Goal: Task Accomplishment & Management: Manage account settings

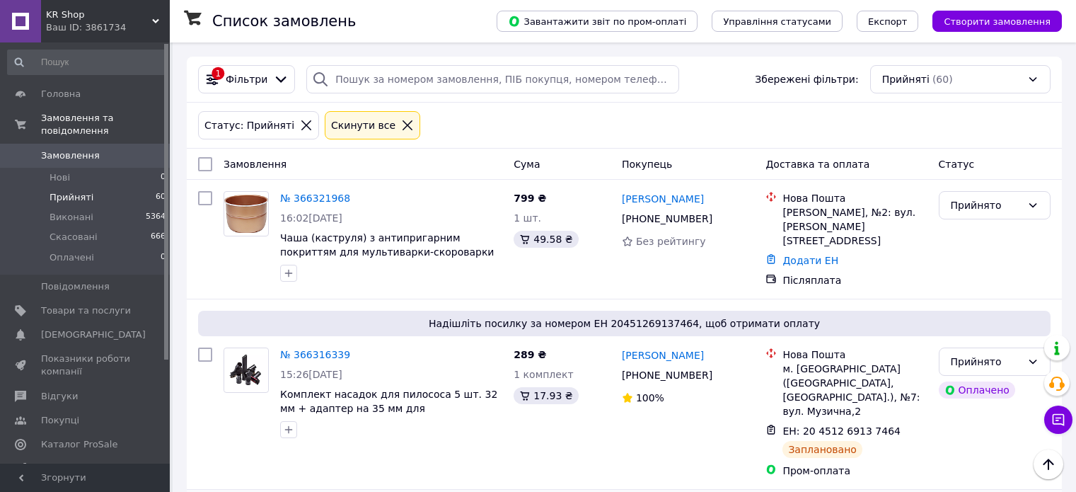
scroll to position [283, 0]
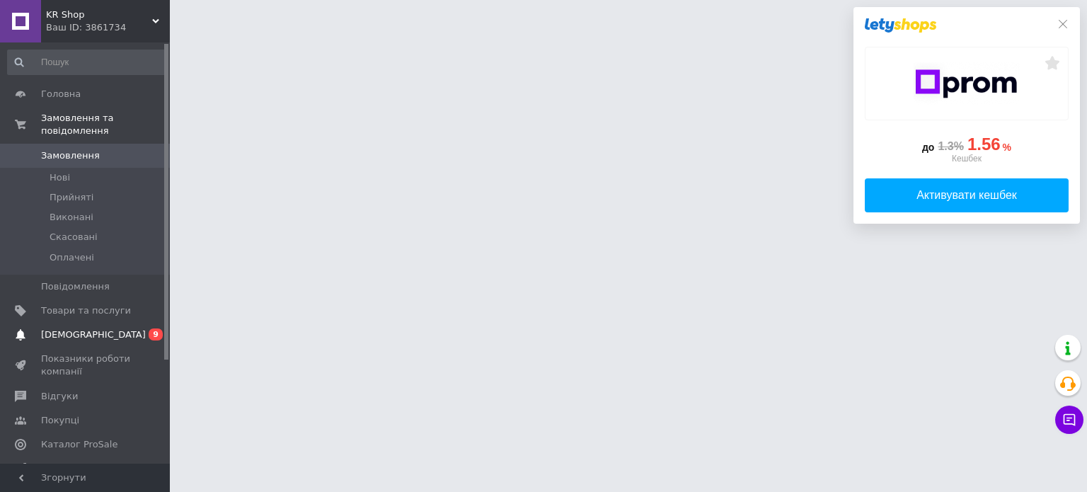
click at [73, 328] on span "[DEMOGRAPHIC_DATA]" at bounding box center [93, 334] width 105 height 13
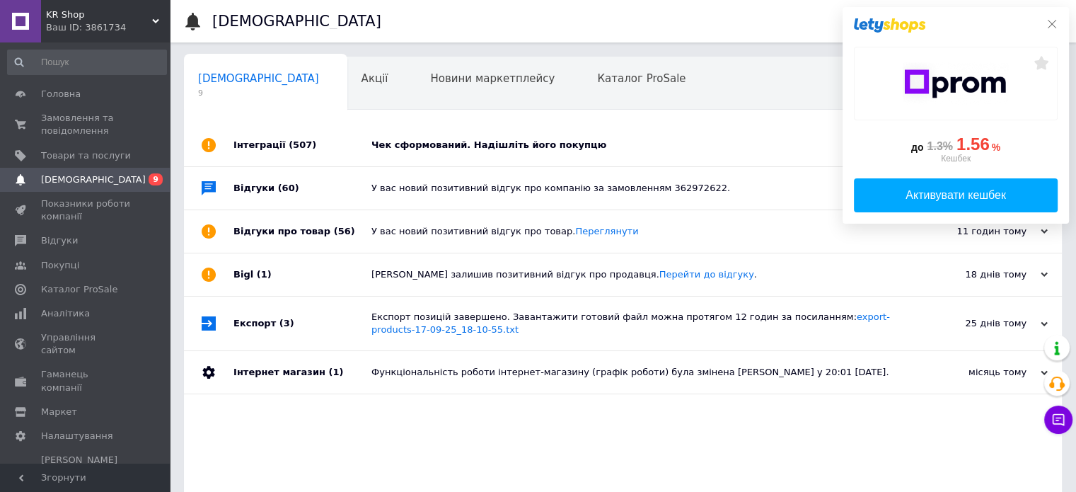
click at [1050, 23] on icon at bounding box center [1052, 24] width 8 height 8
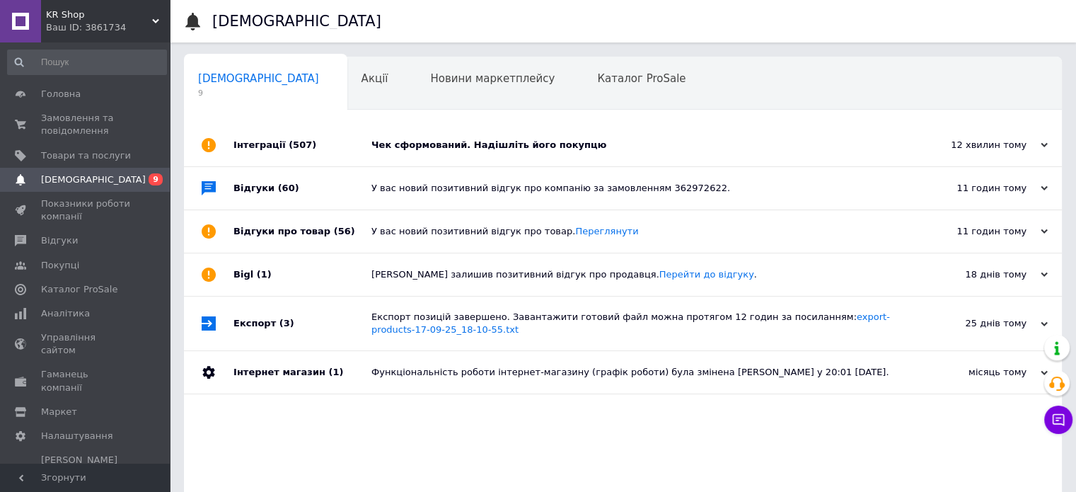
click at [511, 139] on div "Чек сформований. Надішліть його покупцю" at bounding box center [638, 145] width 535 height 13
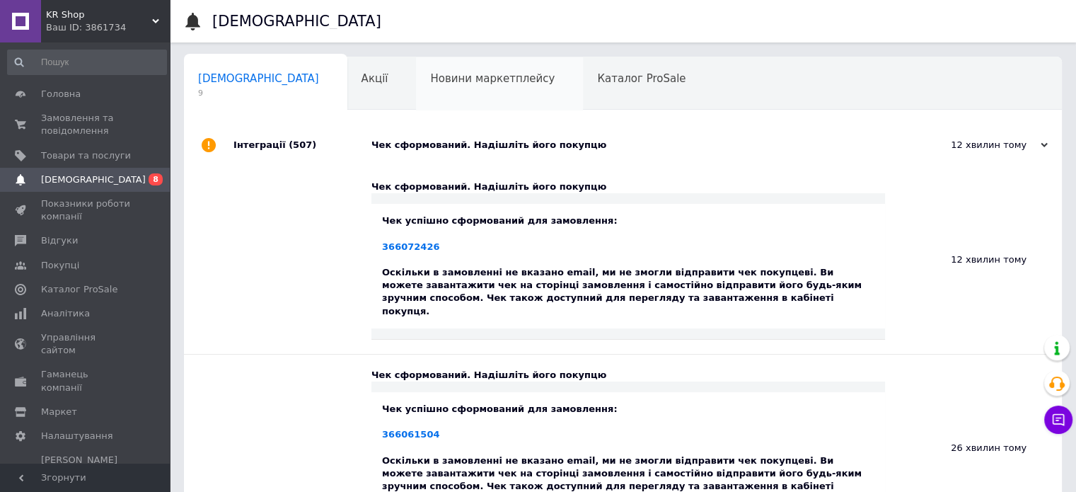
click at [430, 85] on span "Новини маркетплейсу" at bounding box center [492, 78] width 125 height 13
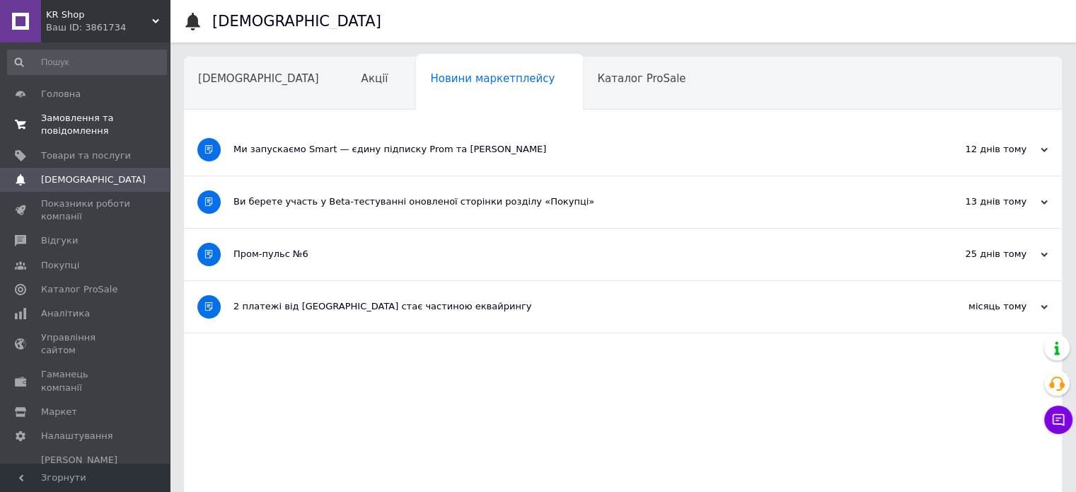
click at [48, 132] on span "Замовлення та повідомлення" at bounding box center [86, 124] width 90 height 25
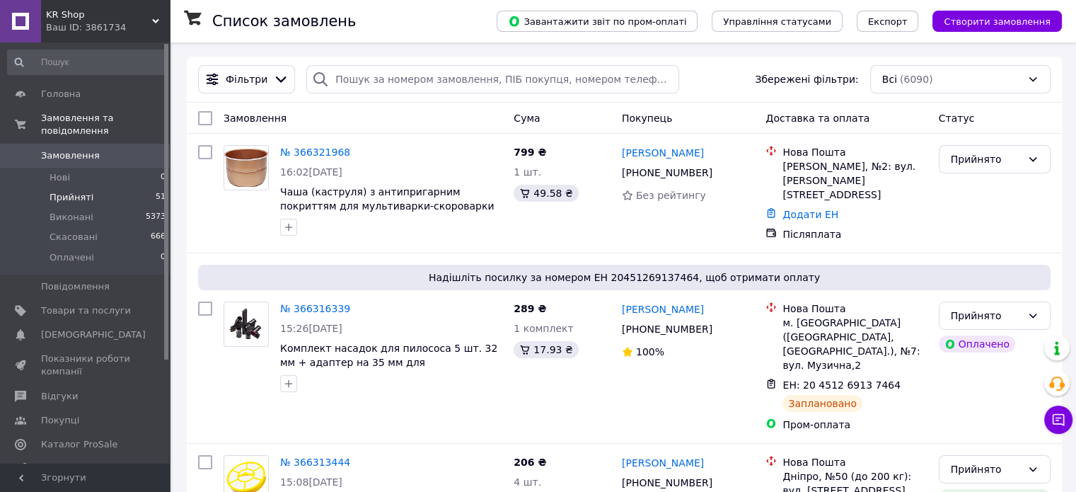
click at [62, 191] on span "Прийняті" at bounding box center [72, 197] width 44 height 13
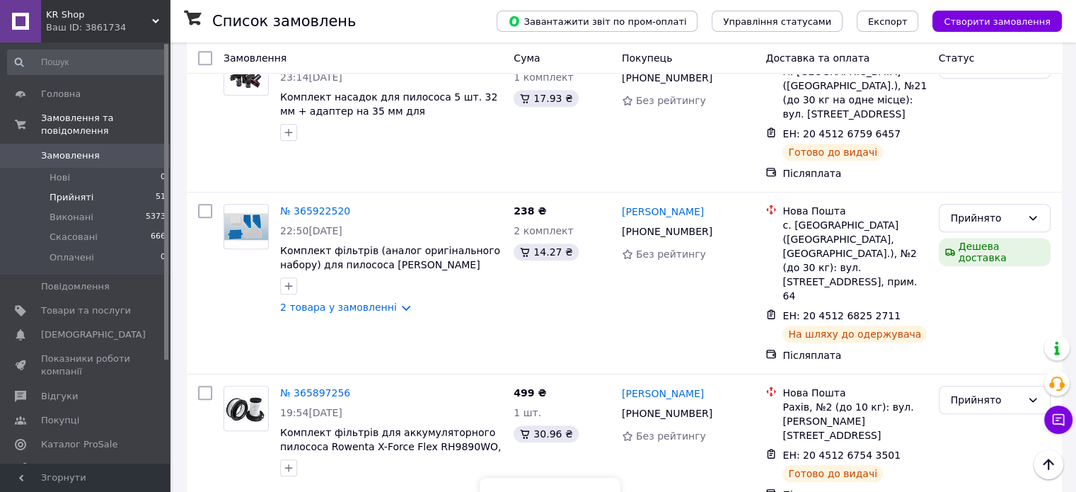
scroll to position [6380, 0]
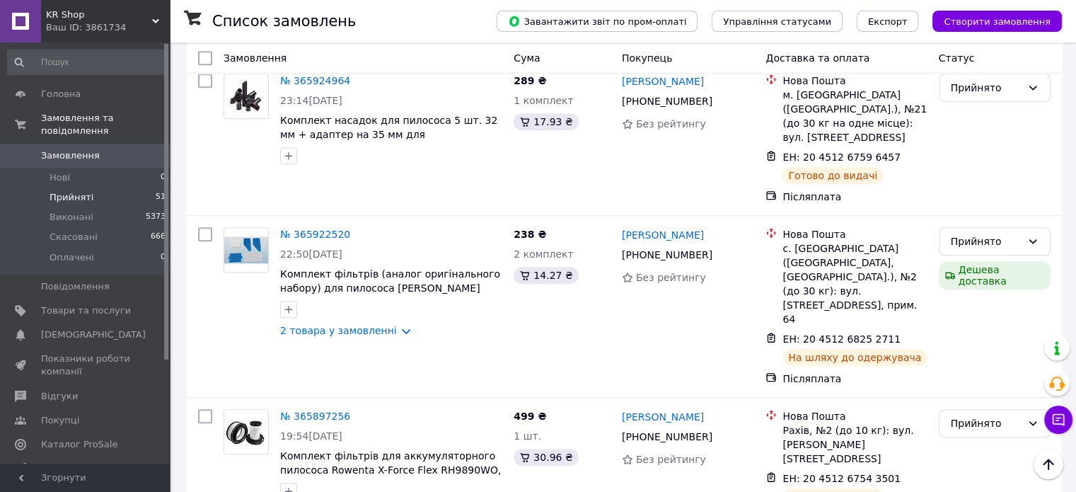
click at [976, 250] on li "Виконано" at bounding box center [994, 252] width 110 height 25
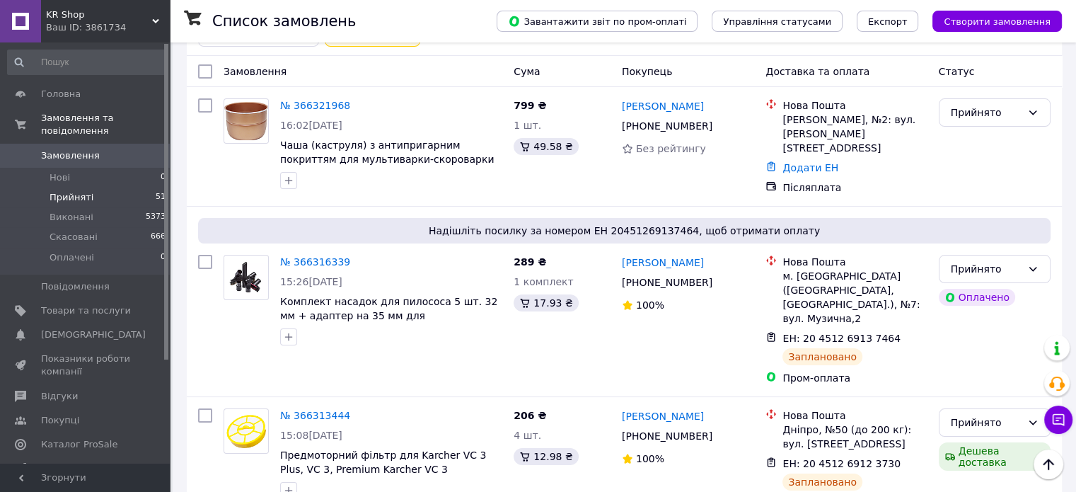
scroll to position [0, 0]
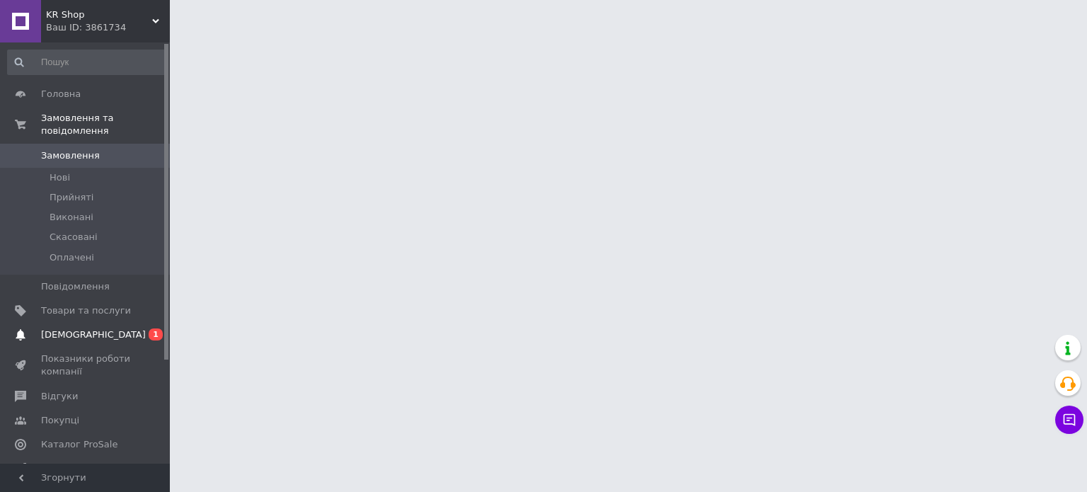
click at [67, 328] on link "Сповіщення 0 1" at bounding box center [87, 335] width 174 height 24
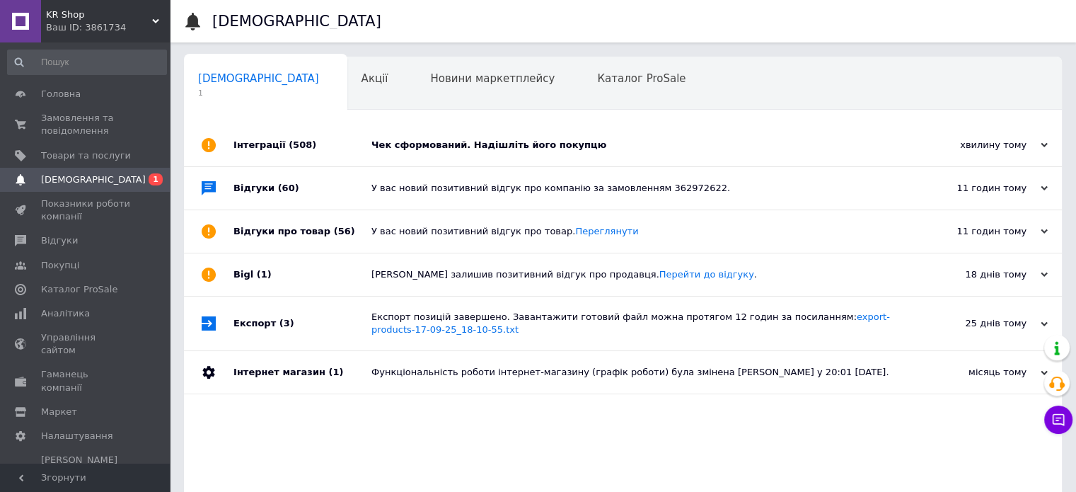
click at [502, 149] on div "Чек сформований. Надішліть його покупцю" at bounding box center [638, 145] width 535 height 13
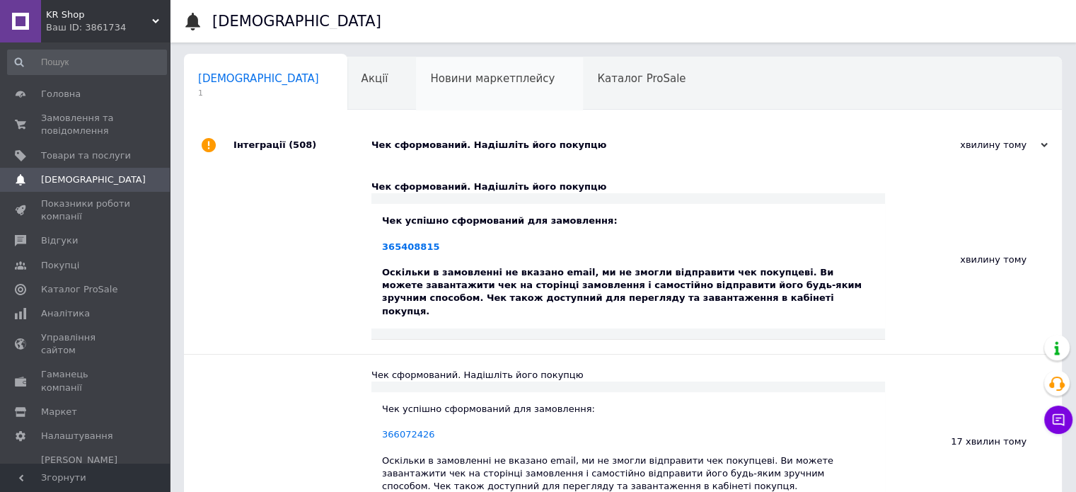
click at [433, 79] on span "Новини маркетплейсу" at bounding box center [492, 78] width 125 height 13
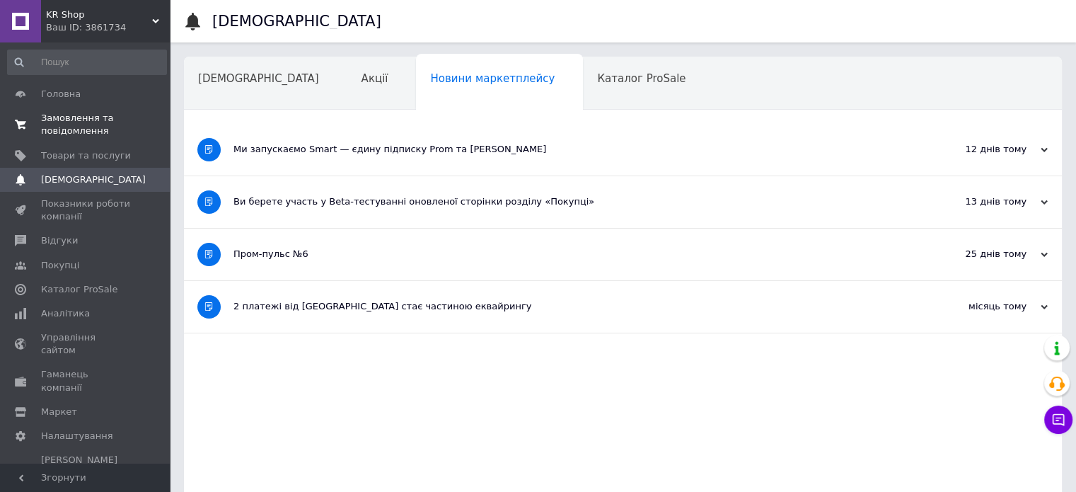
click at [74, 129] on span "Замовлення та повідомлення" at bounding box center [86, 124] width 90 height 25
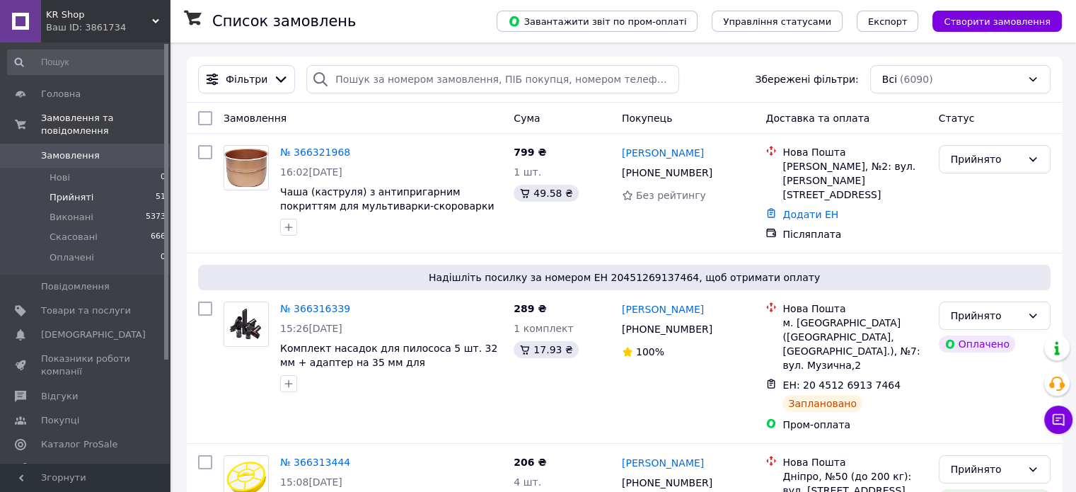
drag, startPoint x: 70, startPoint y: 190, endPoint x: 134, endPoint y: 185, distance: 63.8
click at [70, 191] on span "Прийняті" at bounding box center [72, 197] width 44 height 13
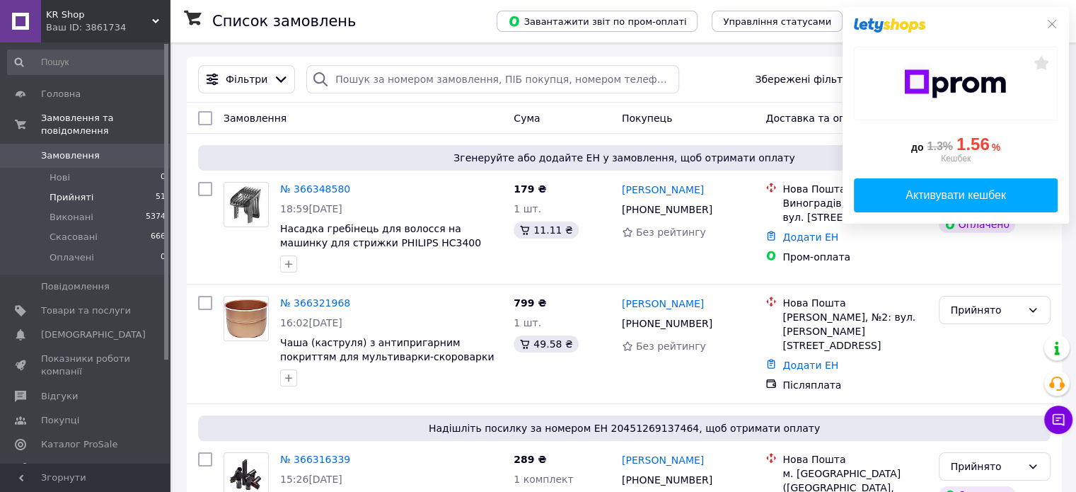
click at [62, 191] on span "Прийняті" at bounding box center [72, 197] width 44 height 13
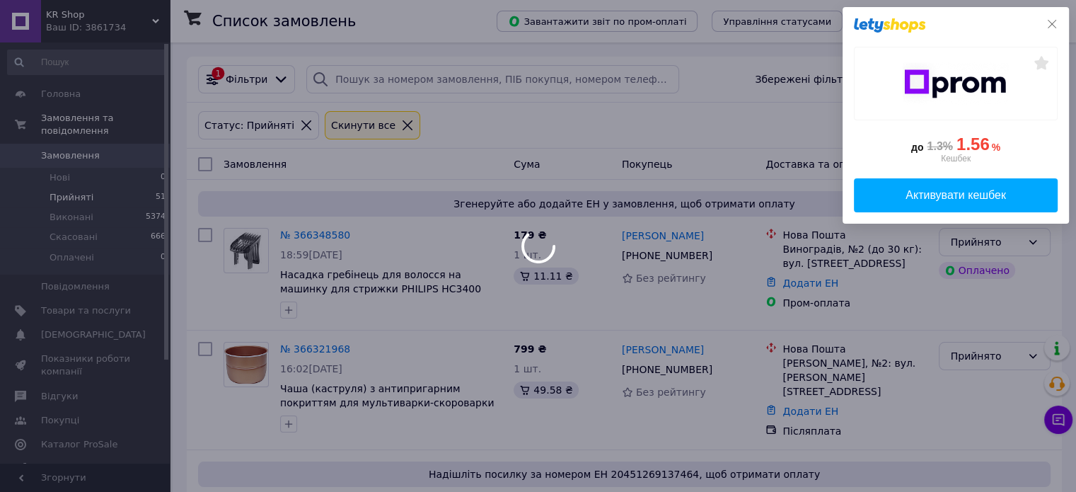
click at [1053, 28] on icon at bounding box center [1051, 23] width 11 height 11
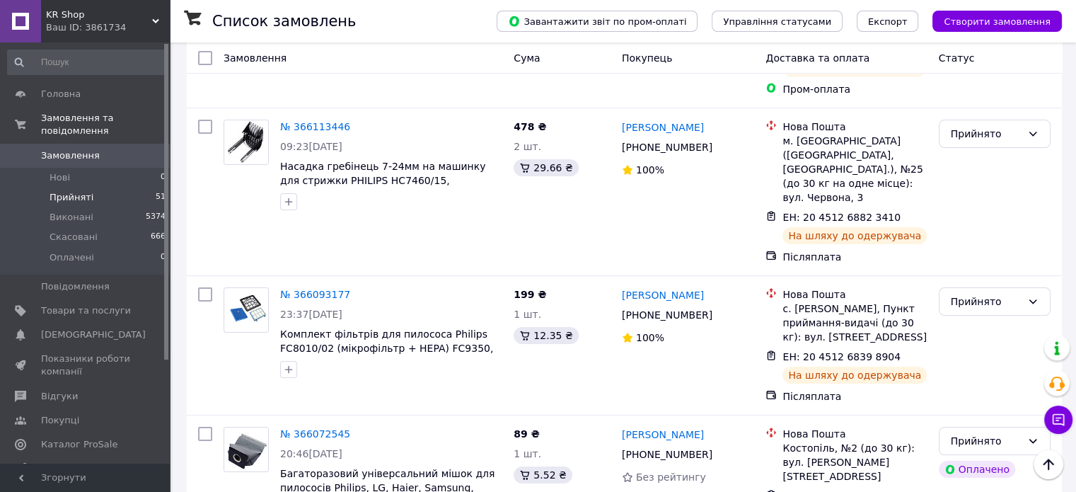
scroll to position [5542, 0]
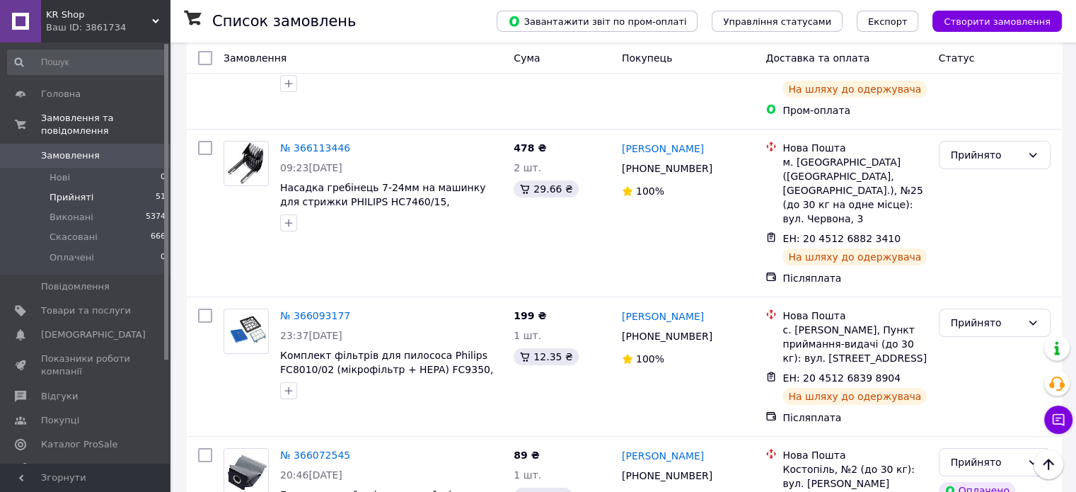
click at [961, 279] on li "Виконано" at bounding box center [994, 277] width 110 height 25
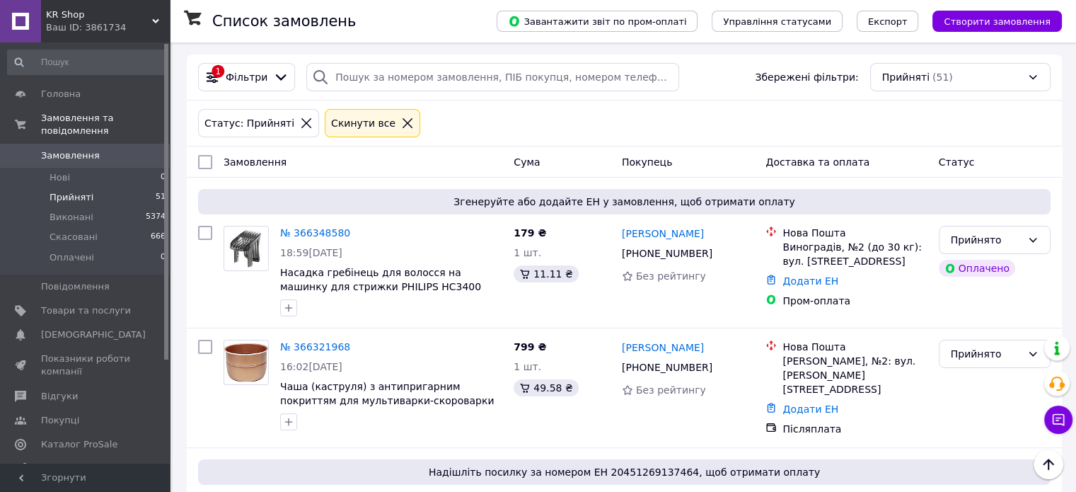
scroll to position [0, 0]
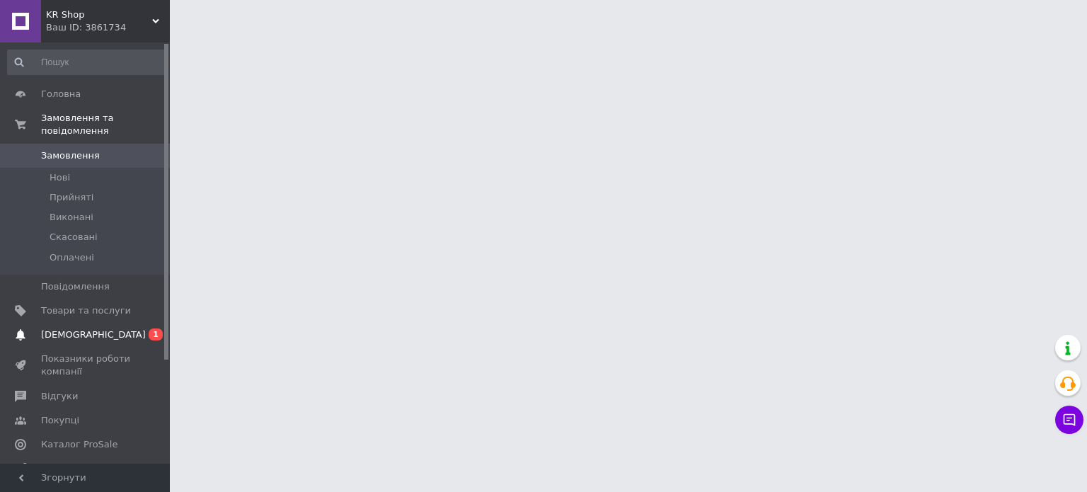
click at [65, 328] on span "[DEMOGRAPHIC_DATA]" at bounding box center [93, 334] width 105 height 13
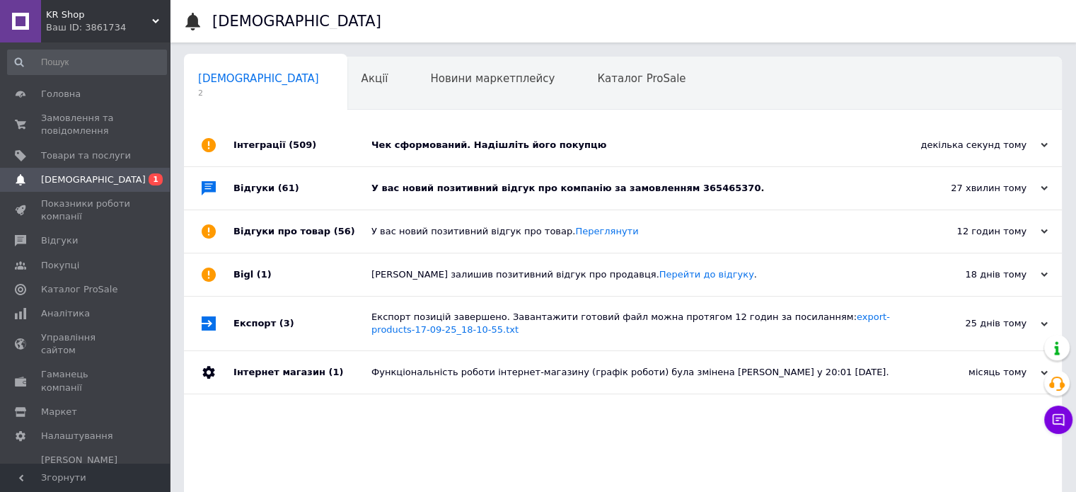
click at [512, 183] on div "У вас новий позитивний відгук про компанію за замовленням 365465370." at bounding box center [638, 188] width 535 height 13
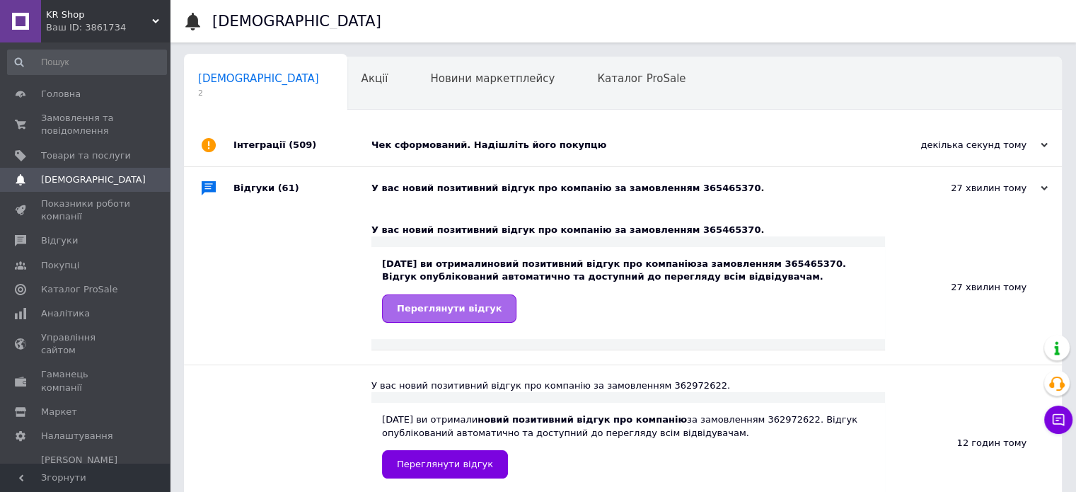
click at [472, 308] on span "Переглянути відгук" at bounding box center [449, 308] width 105 height 11
click at [535, 151] on div "Чек сформований. Надішліть його покупцю" at bounding box center [638, 145] width 535 height 13
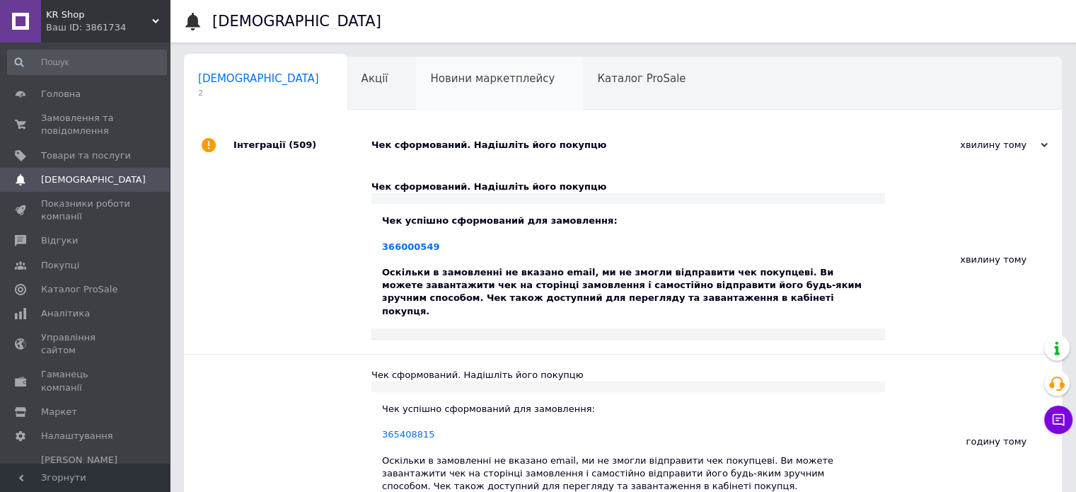
click at [444, 82] on span "Новини маркетплейсу" at bounding box center [492, 78] width 125 height 13
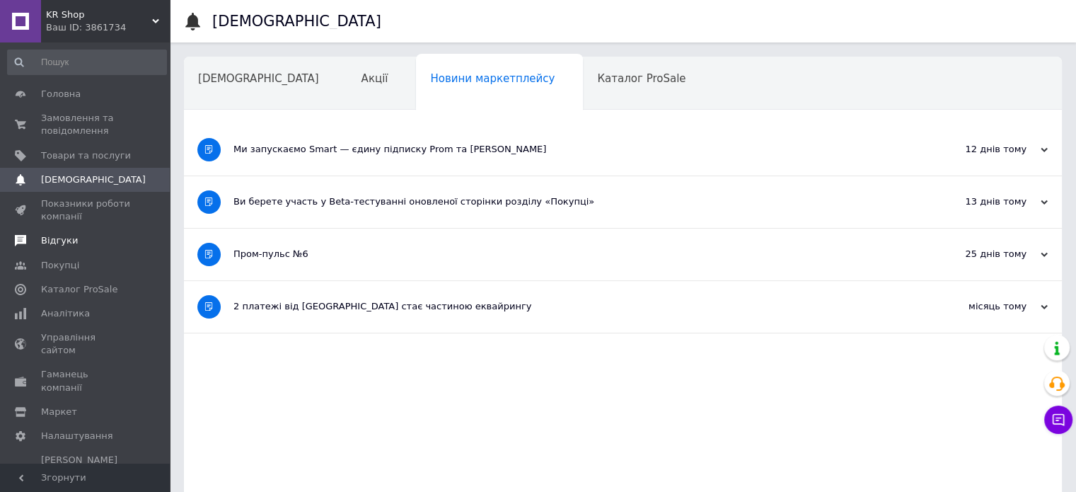
click at [52, 243] on span "Відгуки" at bounding box center [59, 240] width 37 height 13
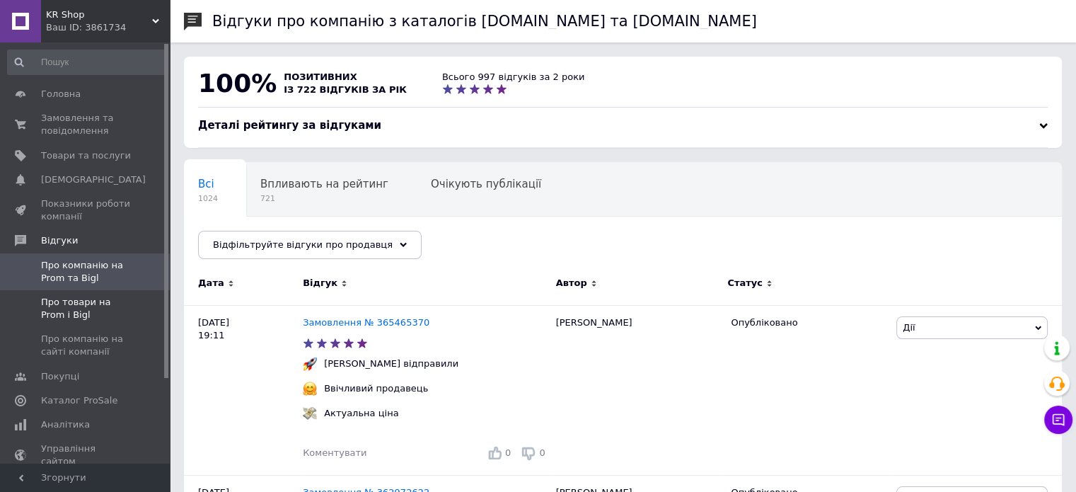
click at [73, 311] on span "Про товари на Prom і Bigl" at bounding box center [86, 308] width 90 height 25
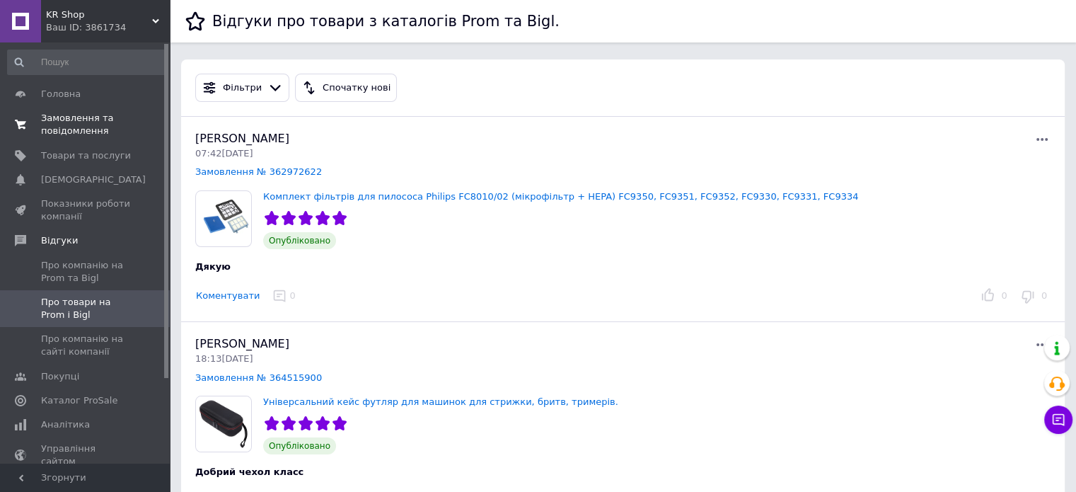
click at [80, 118] on span "Замовлення та повідомлення" at bounding box center [86, 124] width 90 height 25
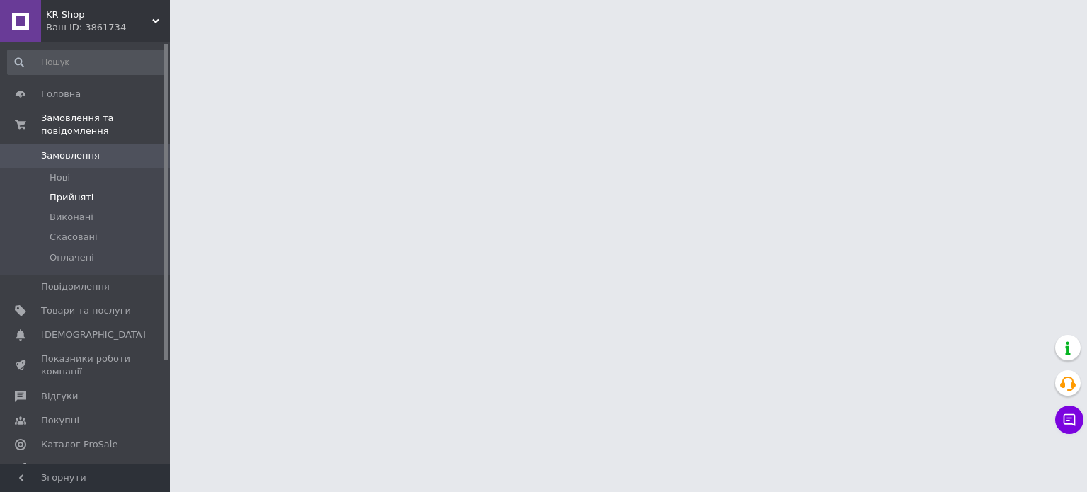
click at [71, 191] on span "Прийняті" at bounding box center [72, 197] width 44 height 13
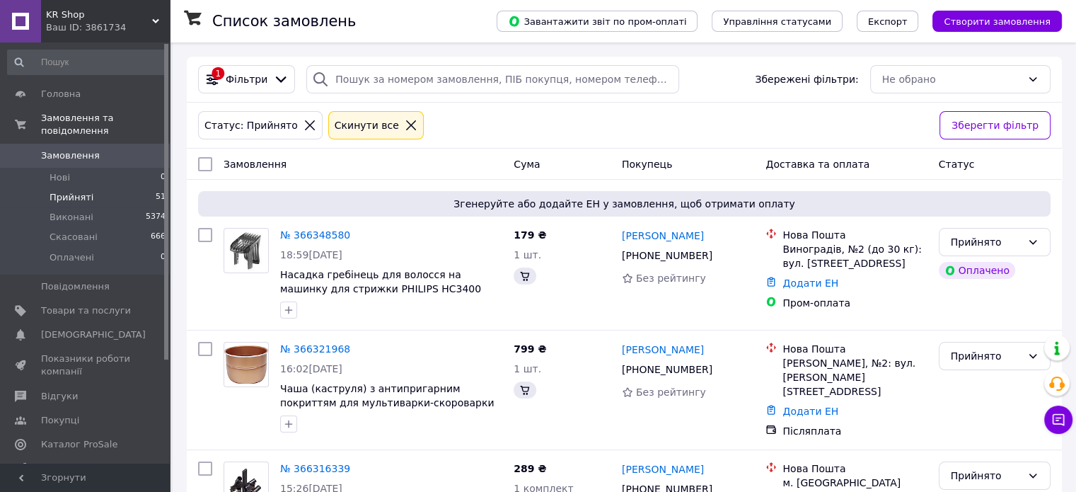
click at [76, 191] on span "Прийняті" at bounding box center [72, 197] width 44 height 13
click at [85, 191] on span "Прийняті" at bounding box center [72, 197] width 44 height 13
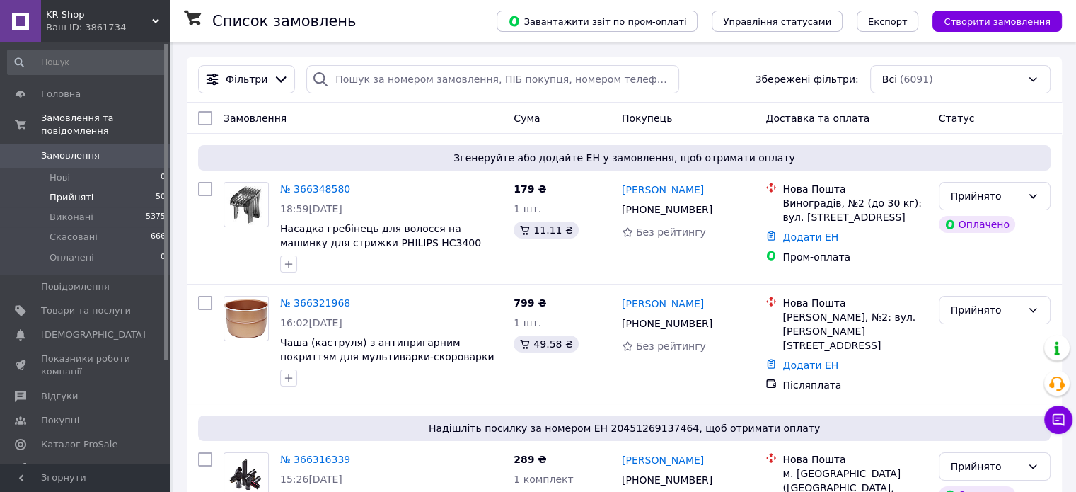
click at [73, 191] on span "Прийняті" at bounding box center [72, 197] width 44 height 13
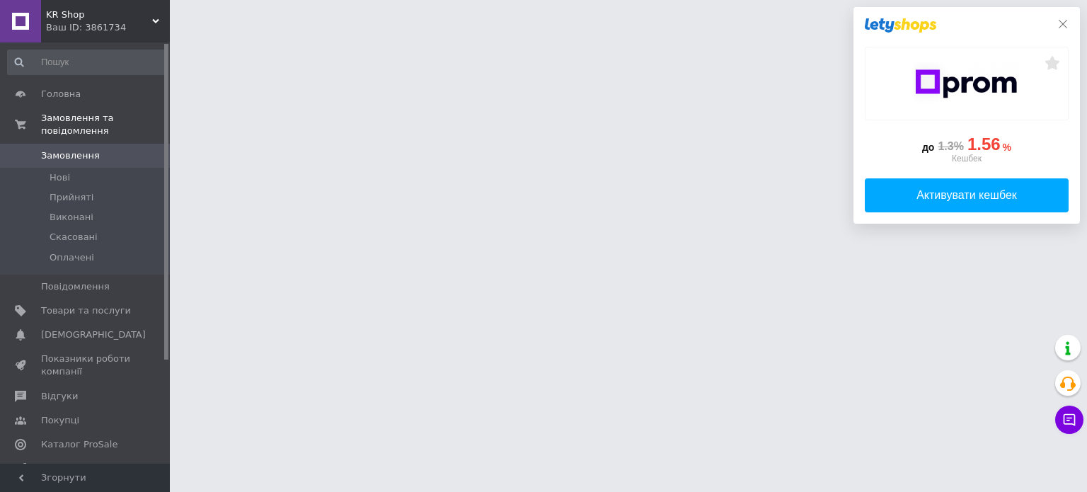
click at [1064, 20] on icon at bounding box center [1062, 23] width 11 height 11
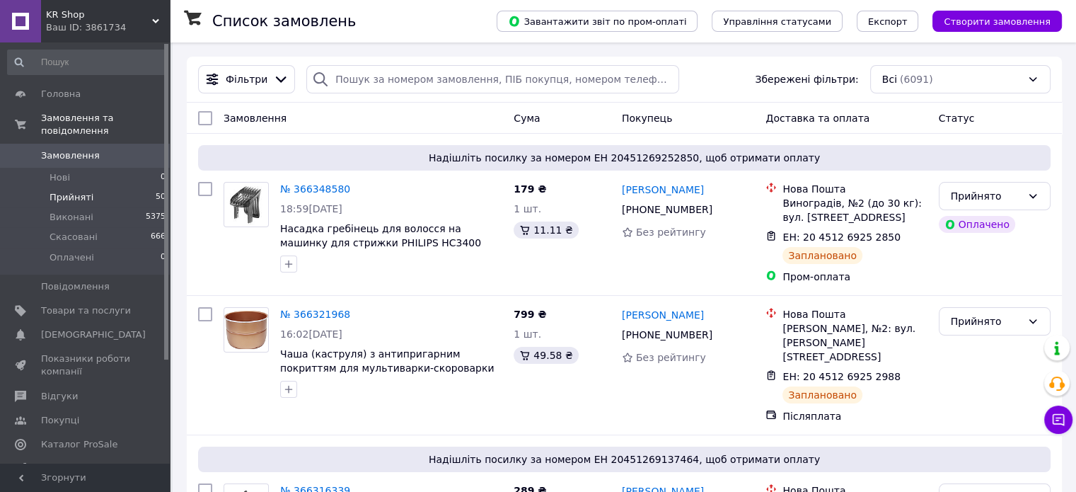
click at [76, 191] on span "Прийняті" at bounding box center [72, 197] width 44 height 13
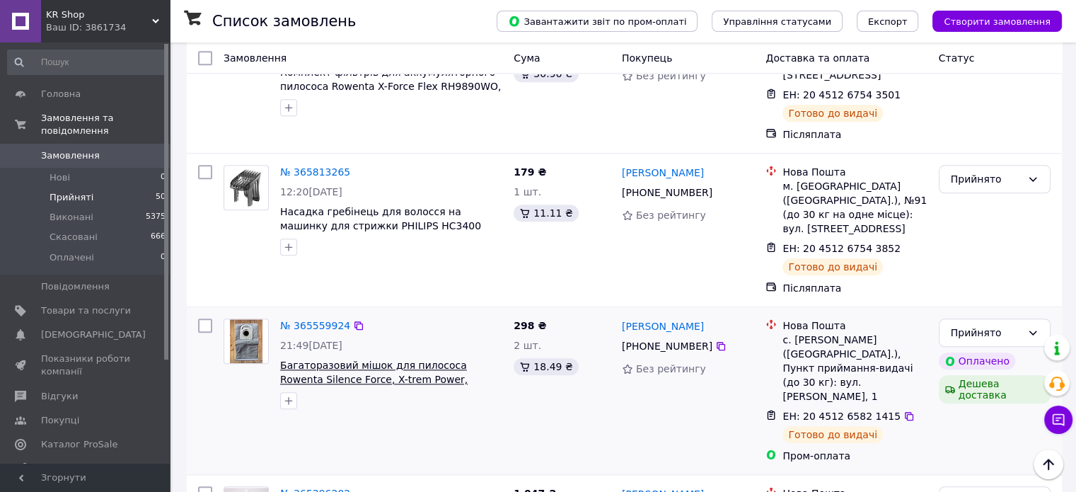
scroll to position [6917, 0]
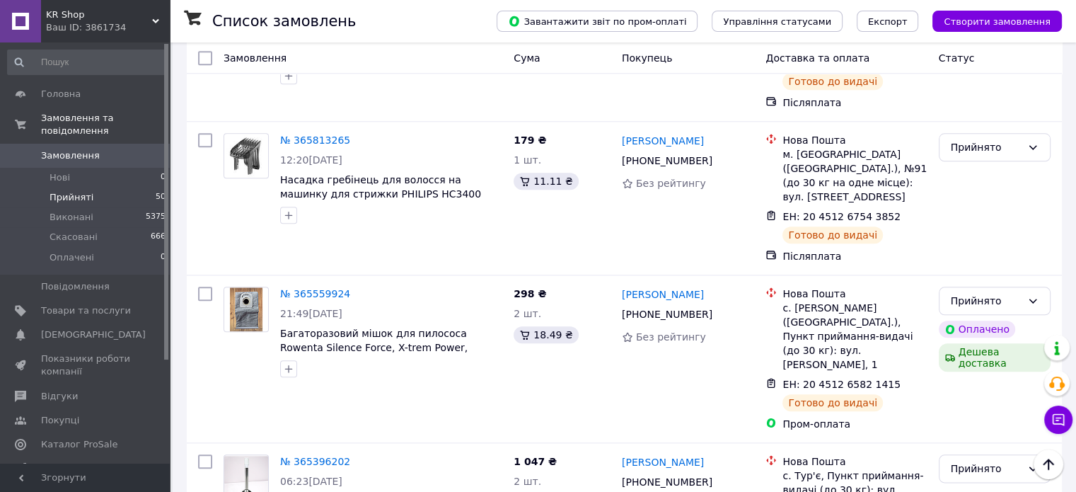
click at [54, 191] on span "Прийняті" at bounding box center [72, 197] width 44 height 13
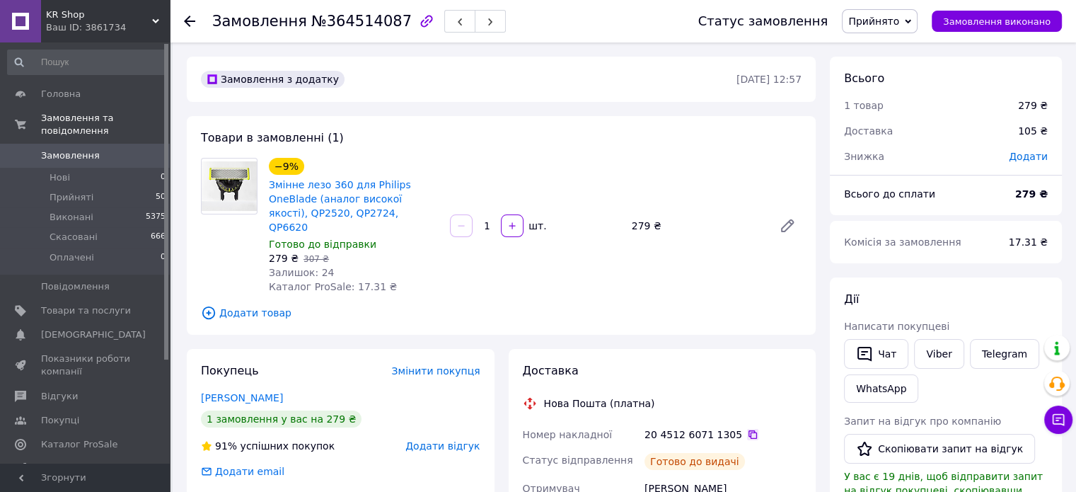
click at [747, 429] on icon at bounding box center [752, 434] width 11 height 11
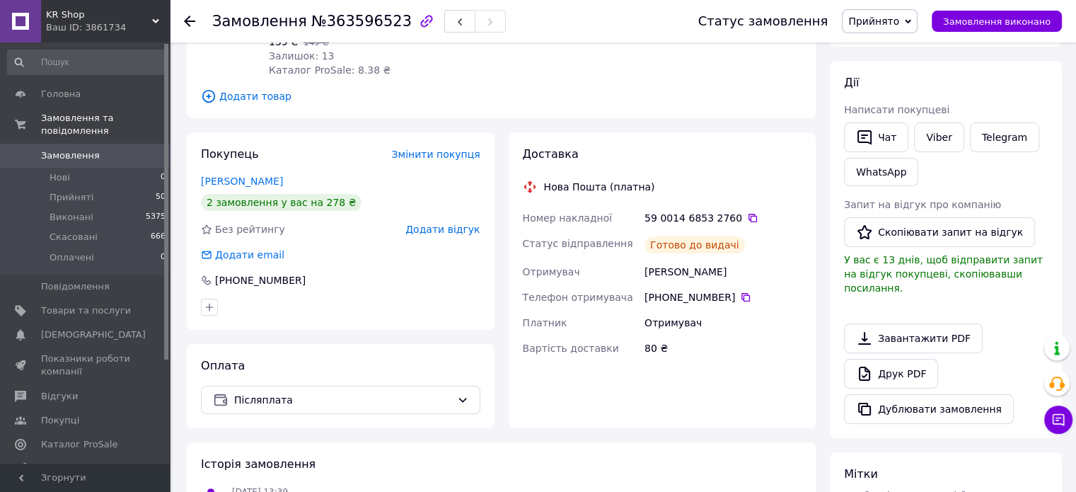
scroll to position [212, 0]
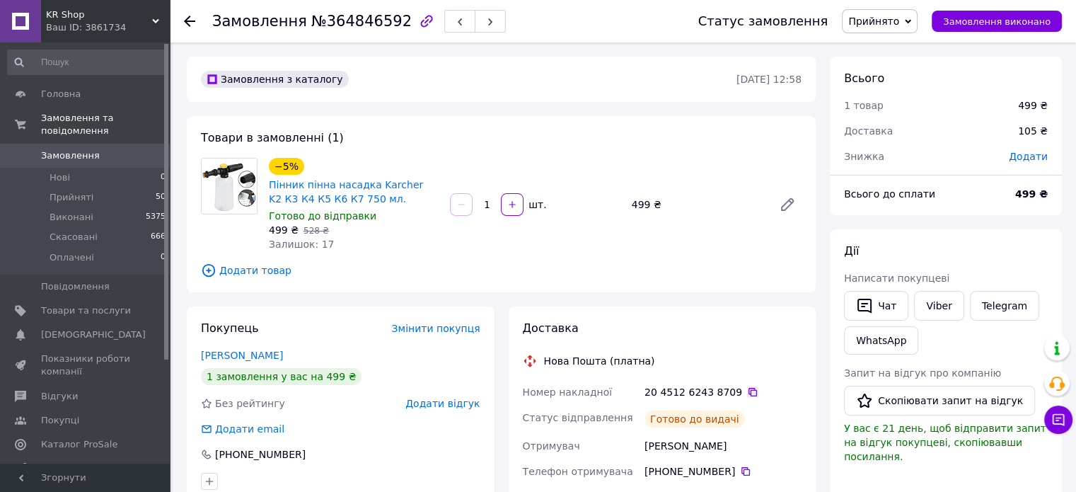
click at [747, 395] on icon at bounding box center [752, 391] width 11 height 11
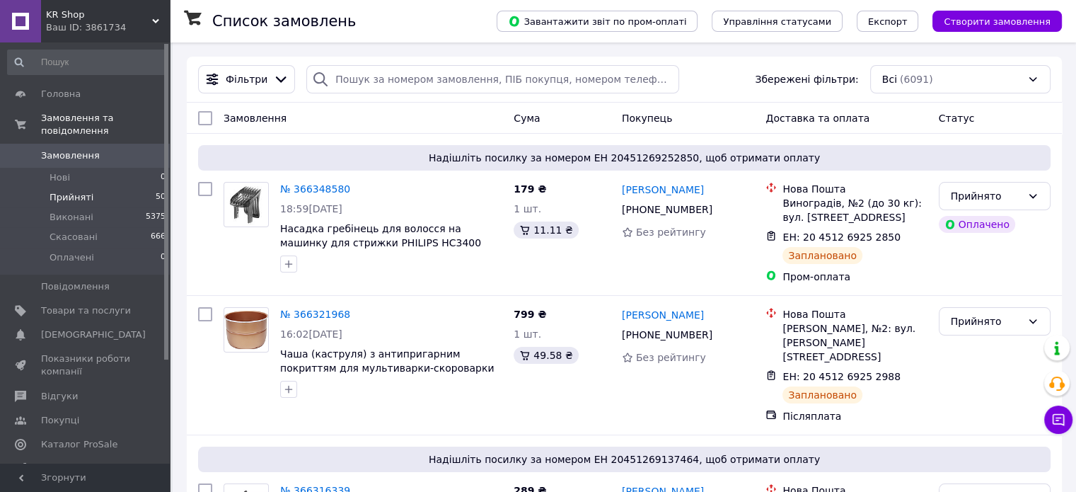
click at [76, 191] on span "Прийняті" at bounding box center [72, 197] width 44 height 13
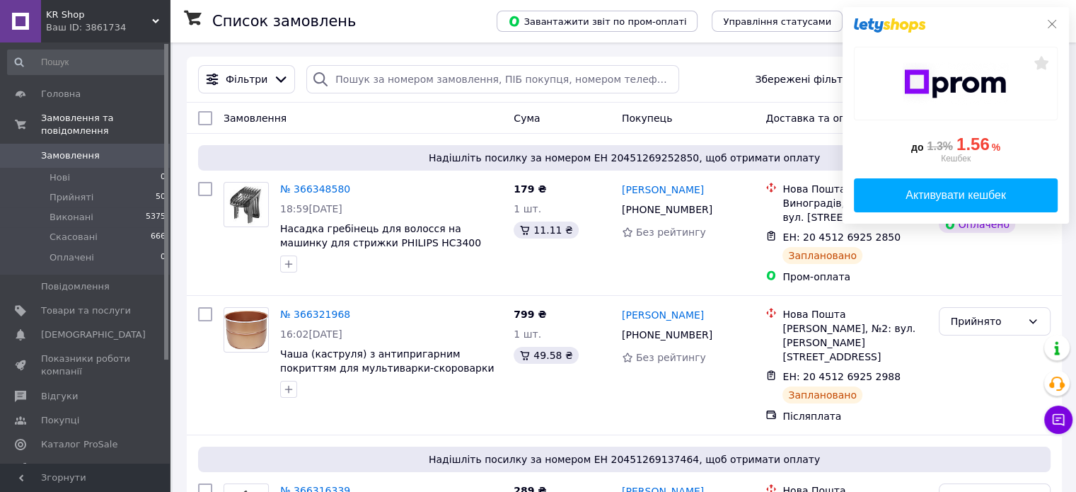
click at [1057, 28] on icon at bounding box center [1051, 23] width 11 height 11
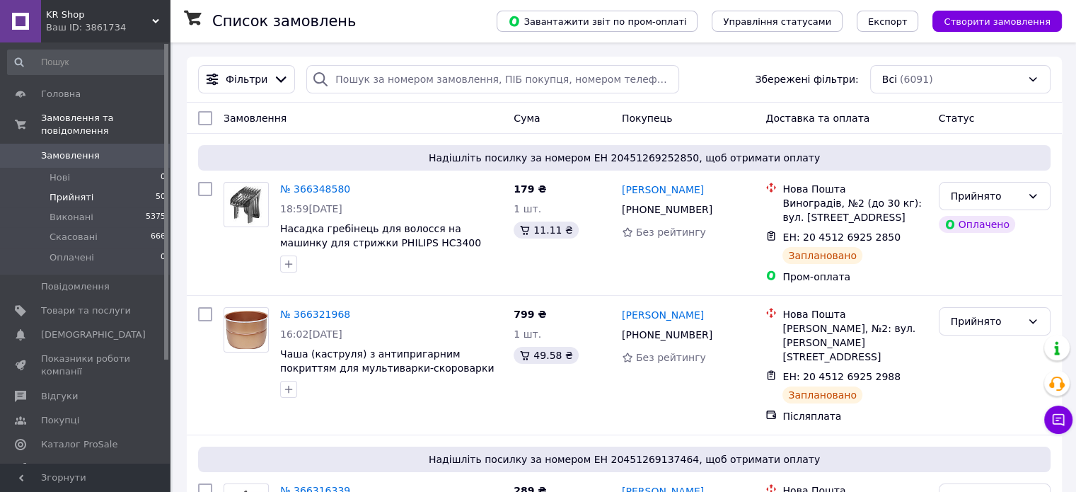
click at [55, 191] on span "Прийняті" at bounding box center [72, 197] width 44 height 13
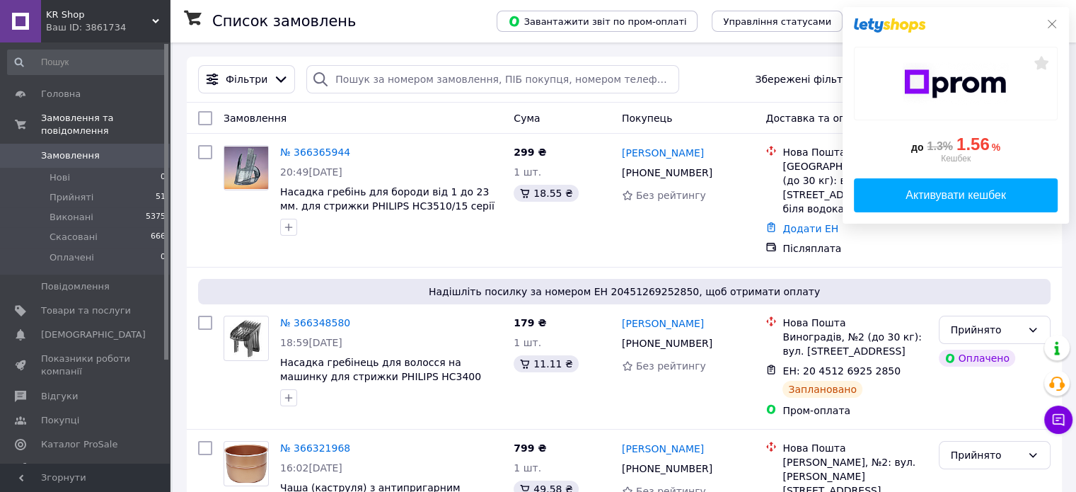
click at [1056, 28] on icon at bounding box center [1051, 23] width 11 height 11
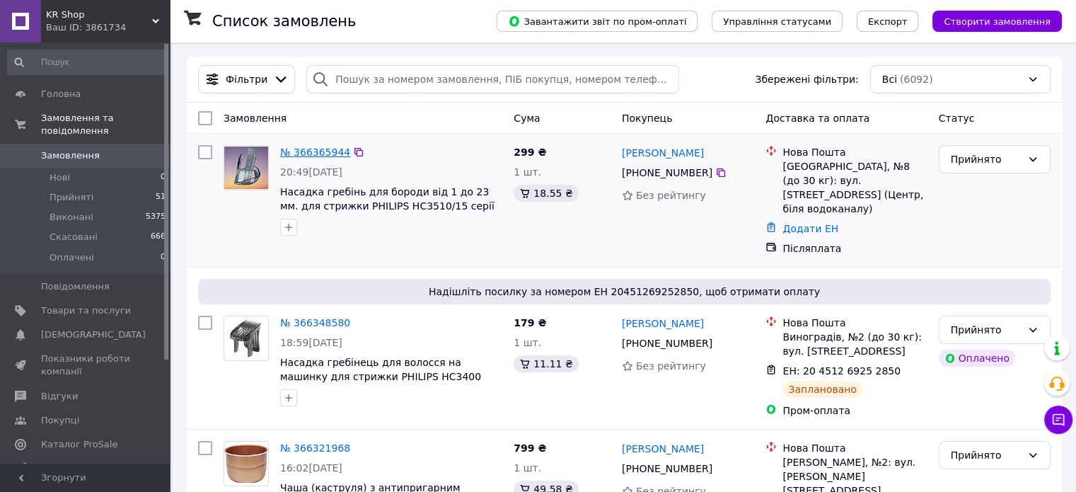
click at [302, 152] on link "№ 366365944" at bounding box center [315, 151] width 70 height 11
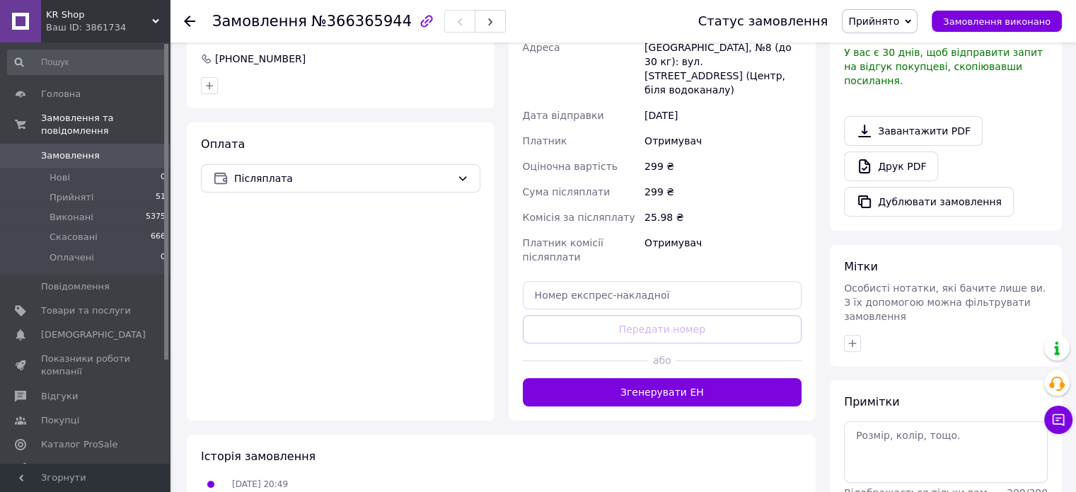
scroll to position [424, 0]
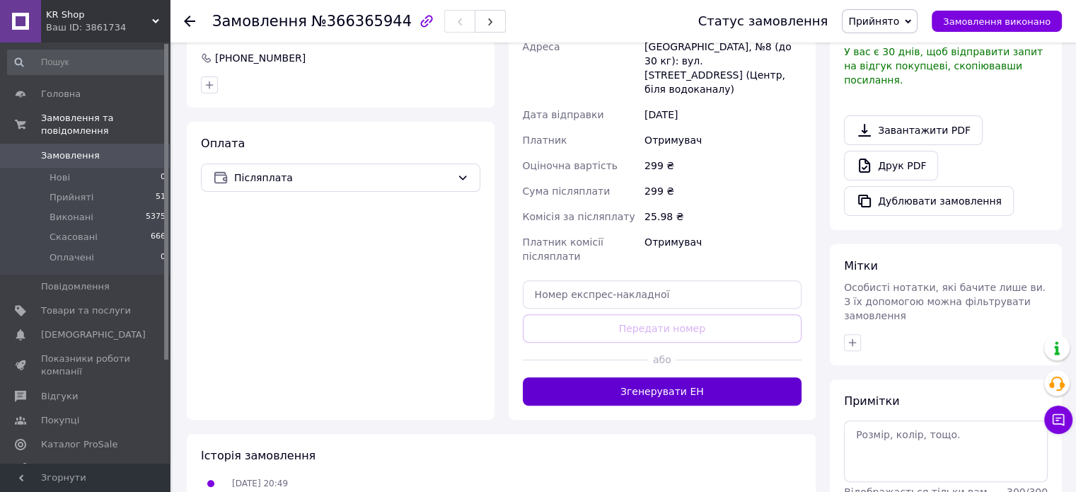
click at [640, 377] on button "Згенерувати ЕН" at bounding box center [662, 391] width 279 height 28
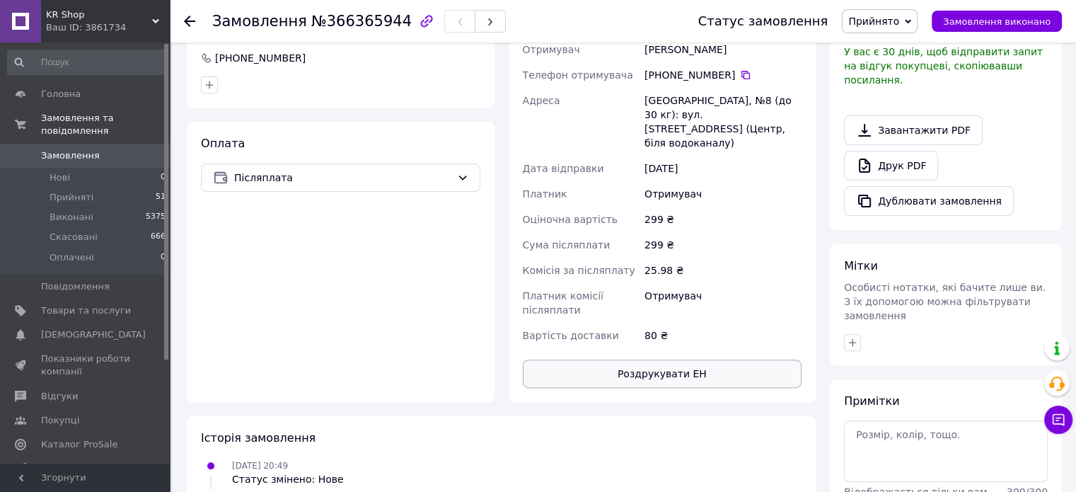
click at [632, 359] on button "Роздрукувати ЕН" at bounding box center [662, 373] width 279 height 28
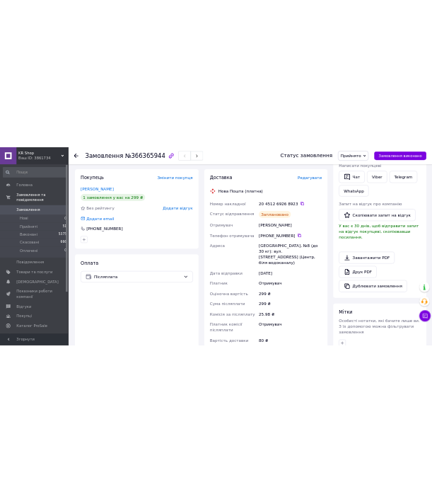
scroll to position [0, 0]
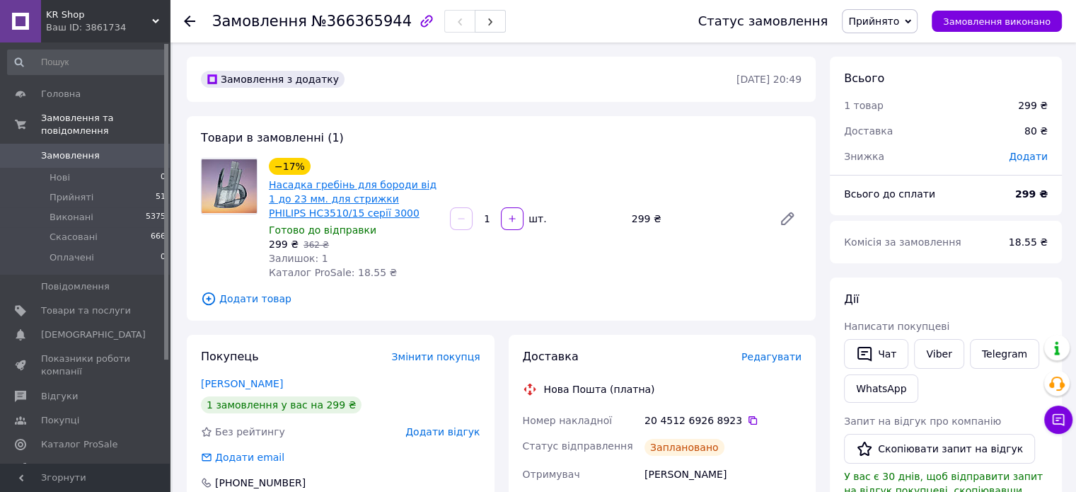
click at [352, 205] on link "Насадка гребінь для бороди від 1 до 23 мм. для стрижки PHILIPS HC3510/15 серії …" at bounding box center [353, 199] width 168 height 40
click at [71, 191] on span "Прийняті" at bounding box center [72, 197] width 44 height 13
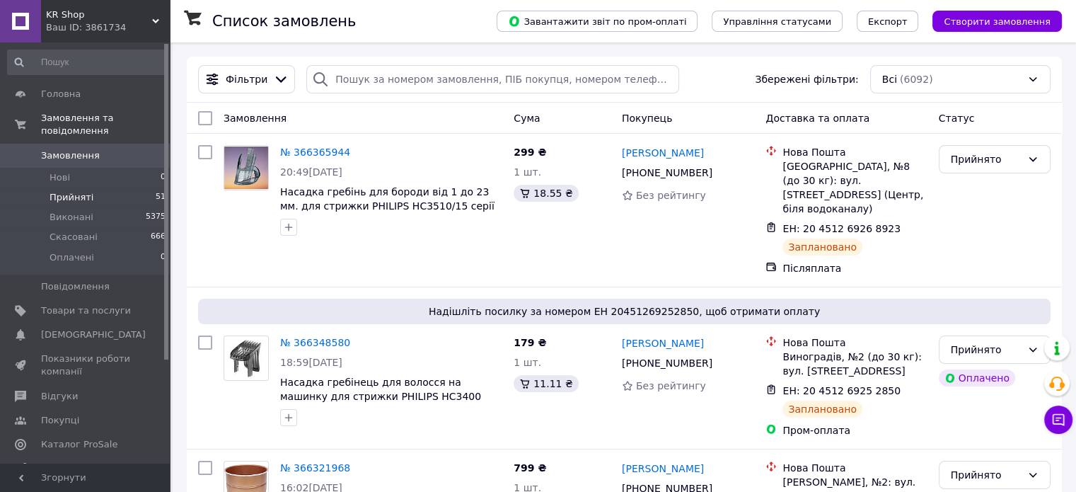
click at [67, 191] on span "Прийняті" at bounding box center [72, 197] width 44 height 13
